Goal: Task Accomplishment & Management: Complete application form

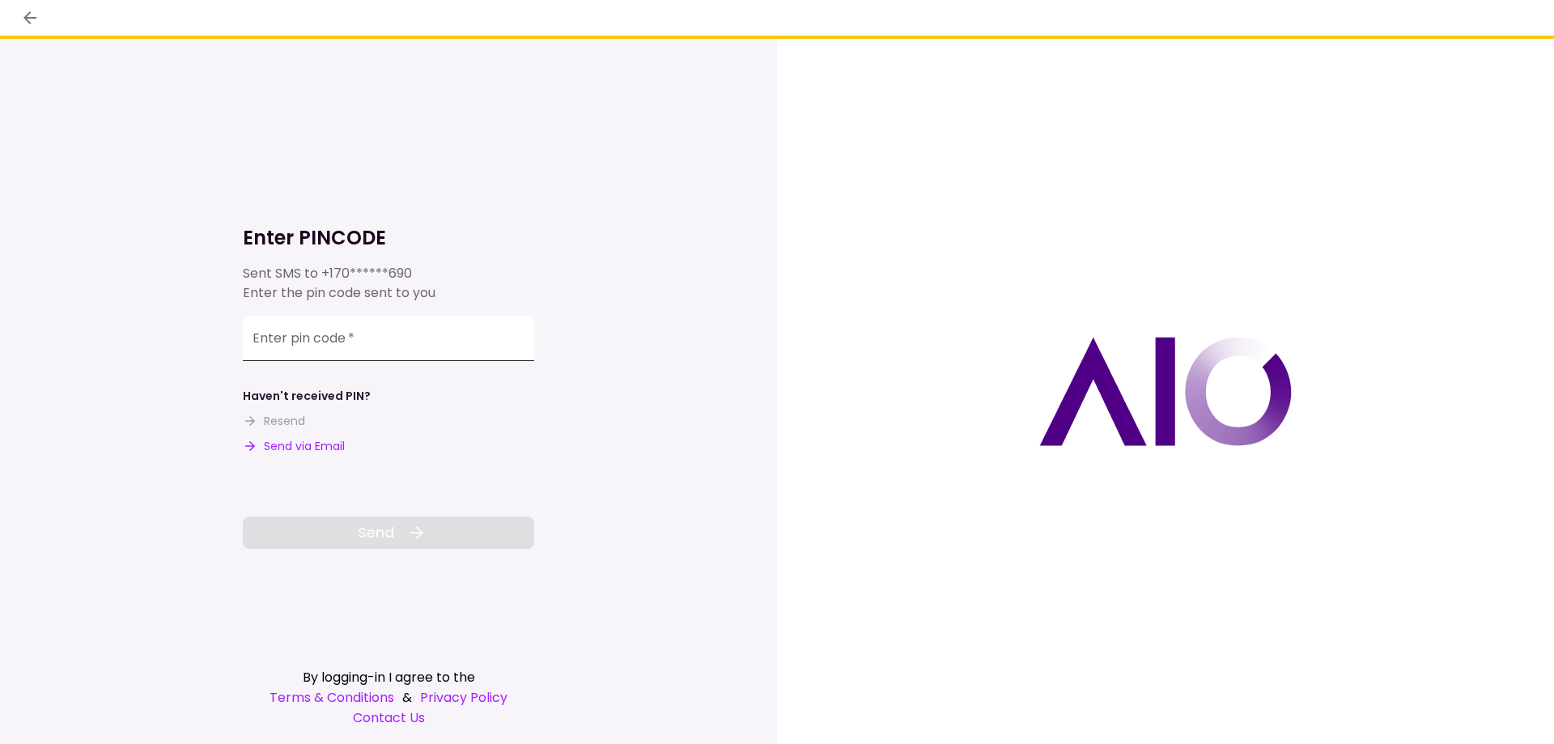
click at [348, 344] on input "Enter pin code   *" at bounding box center [388, 338] width 291 height 45
type input "******"
click at [365, 533] on span "Send" at bounding box center [376, 532] width 36 height 22
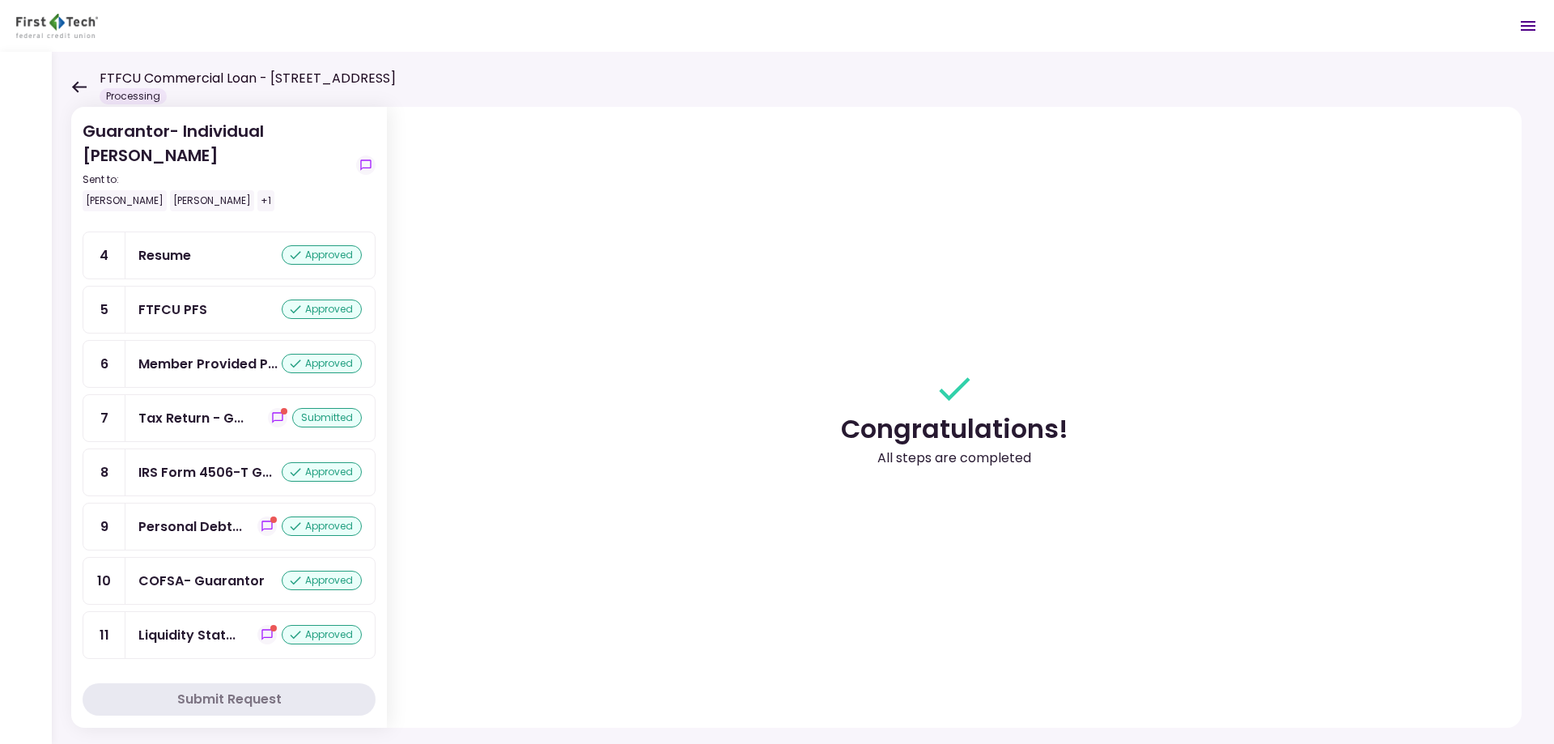
scroll to position [235, 0]
